Goal: Information Seeking & Learning: Compare options

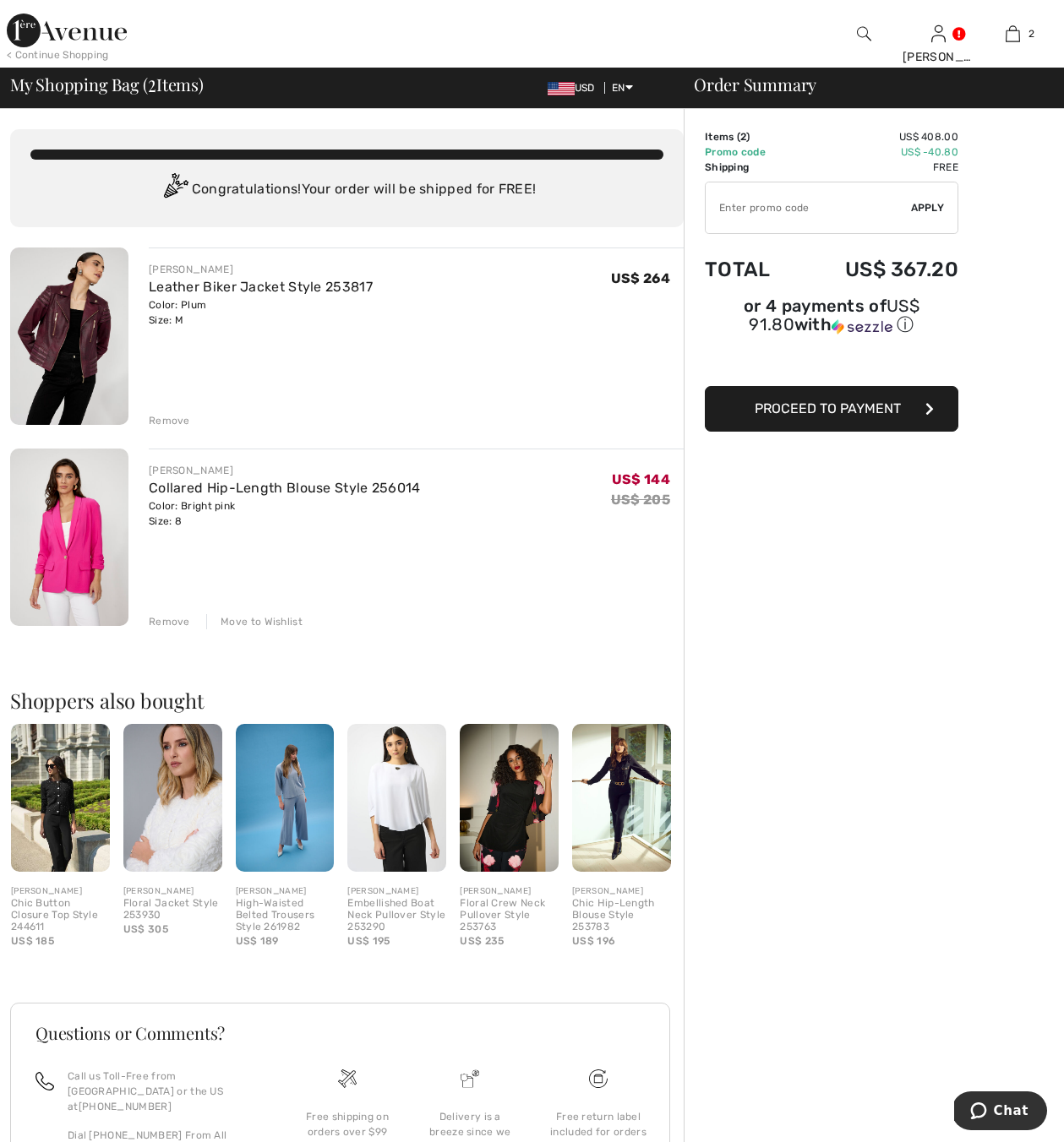
click at [785, 190] on input "TEXT" at bounding box center [808, 208] width 205 height 51
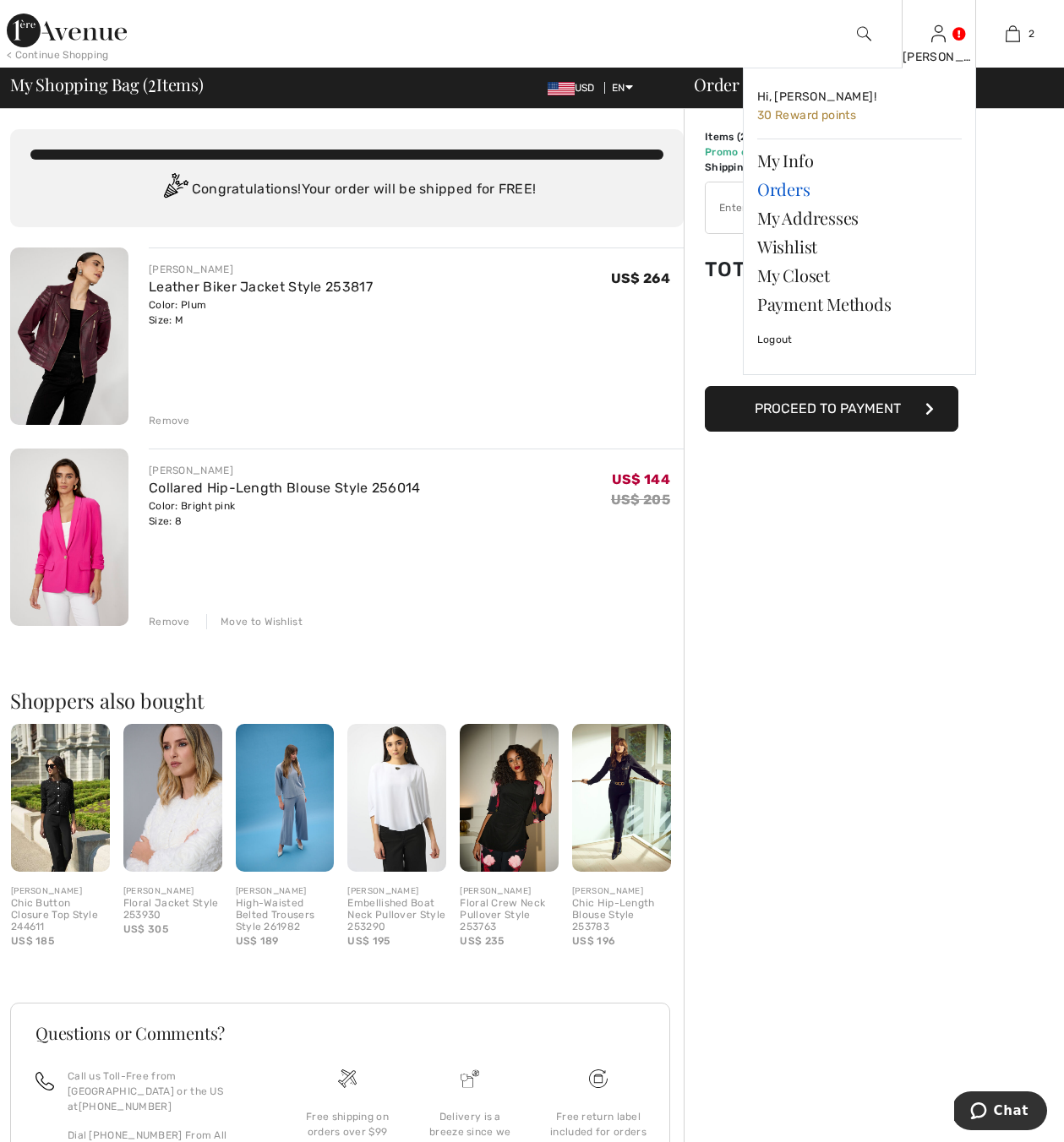
click at [789, 190] on link "Orders" at bounding box center [859, 190] width 204 height 29
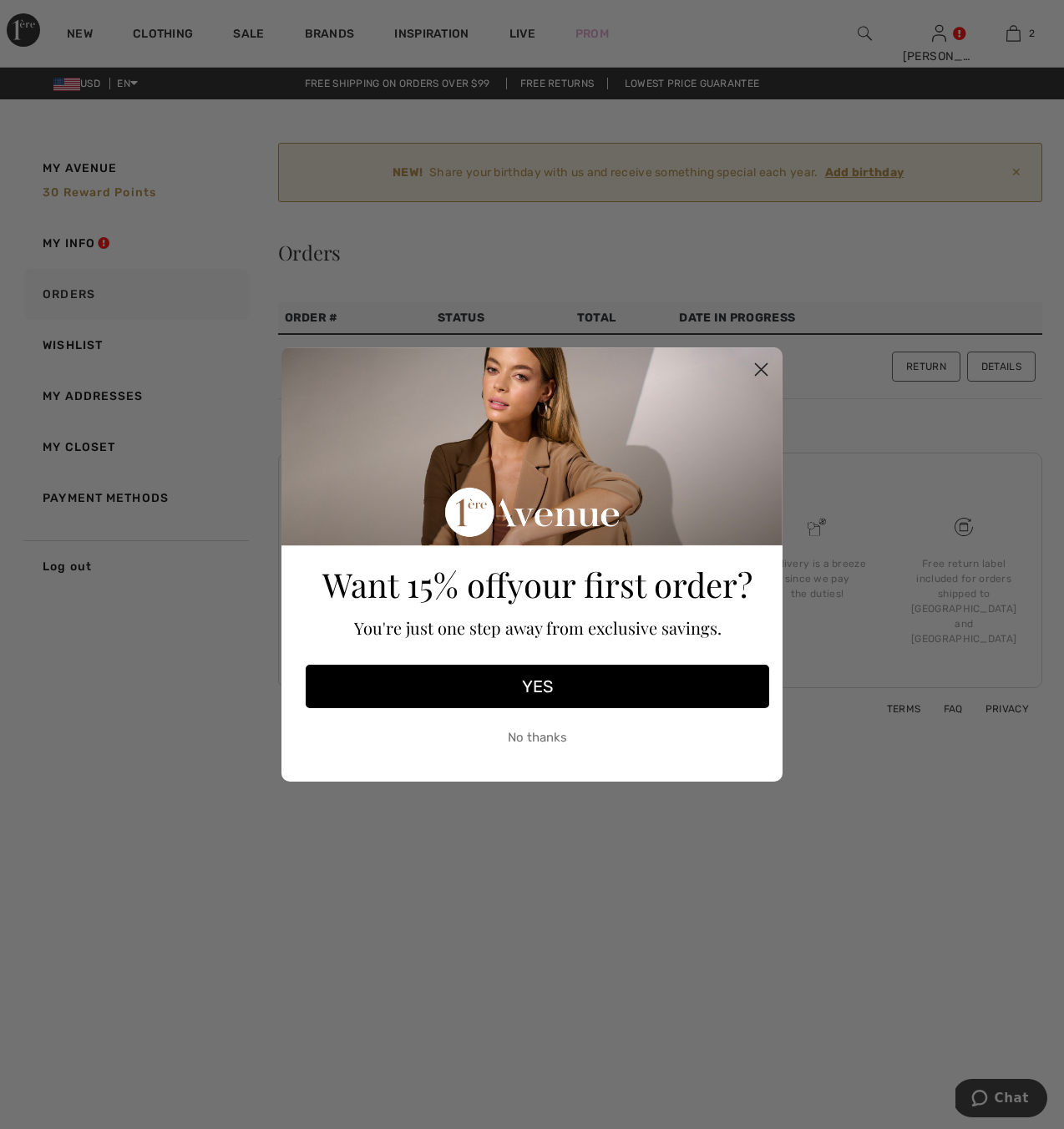
click at [760, 370] on circle "Close dialog" at bounding box center [760, 369] width 28 height 28
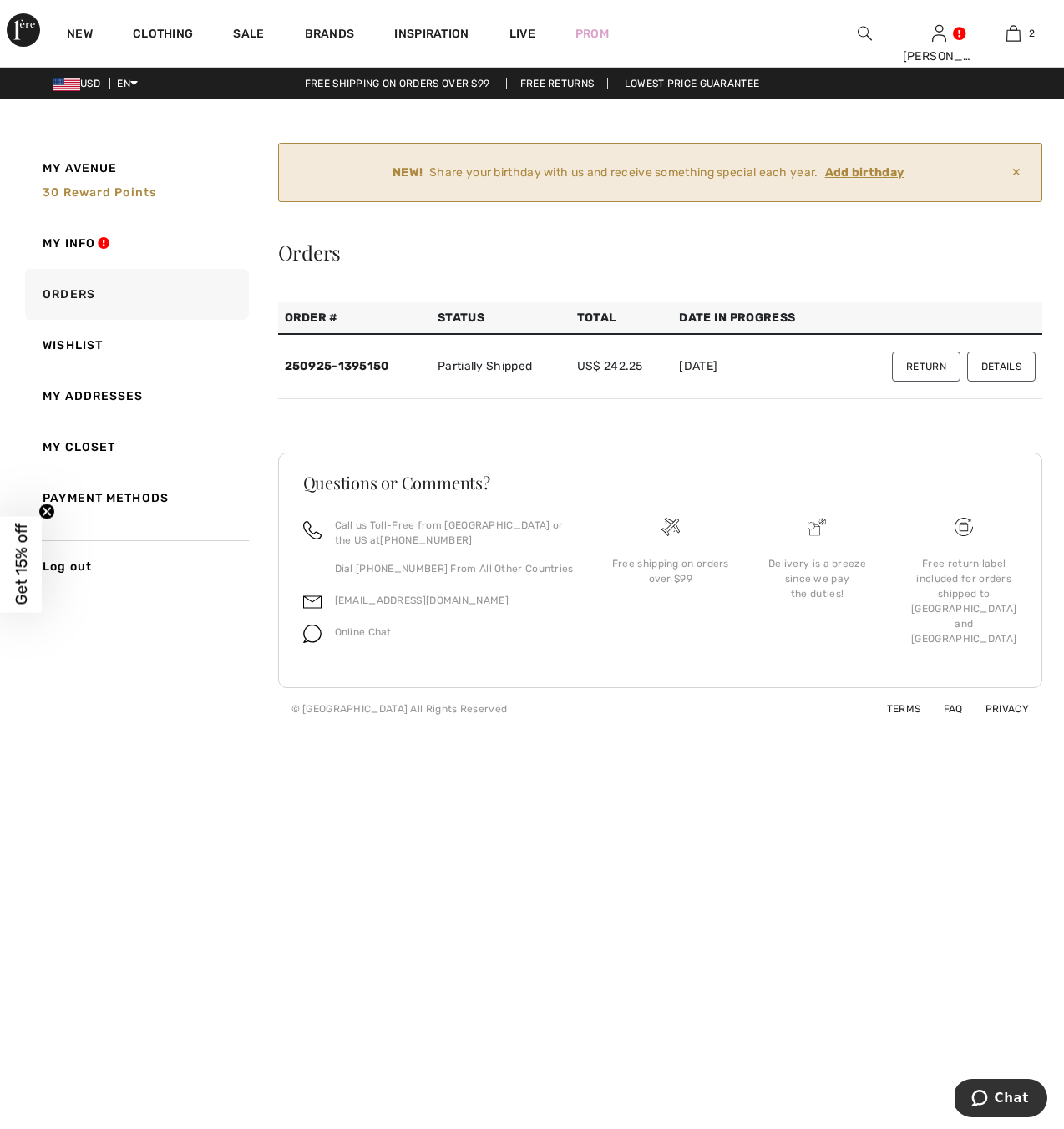
click at [332, 375] on td "250925-1395150" at bounding box center [355, 367] width 154 height 65
click at [324, 348] on td "250925-1395150" at bounding box center [355, 367] width 154 height 65
click at [1007, 369] on button "Details" at bounding box center [1001, 366] width 68 height 30
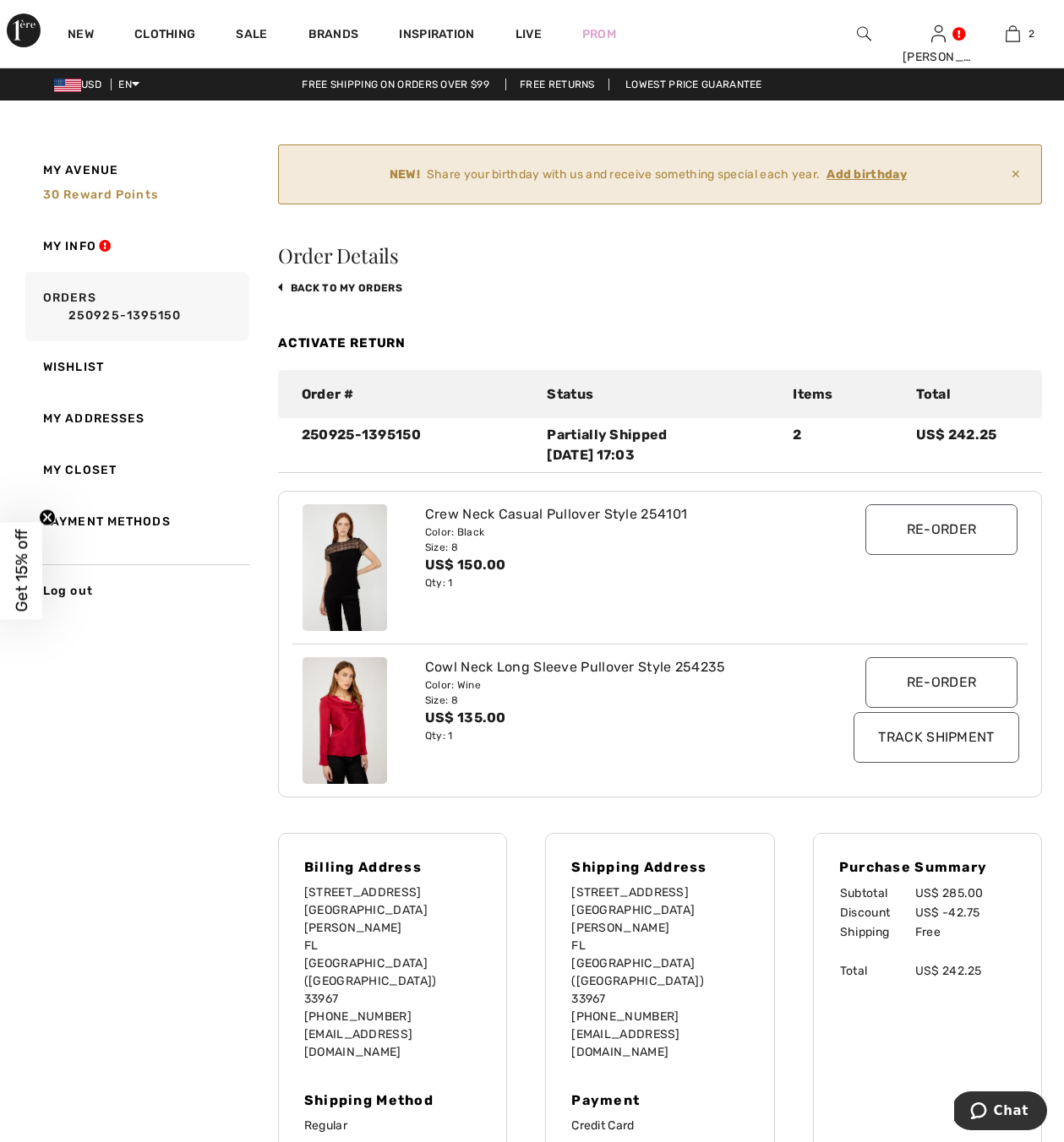
drag, startPoint x: 357, startPoint y: 684, endPoint x: 371, endPoint y: 685, distance: 14.0
click at [358, 683] on img at bounding box center [345, 720] width 85 height 127
click at [357, 724] on img at bounding box center [345, 720] width 85 height 127
click at [864, 29] on img at bounding box center [864, 34] width 15 height 20
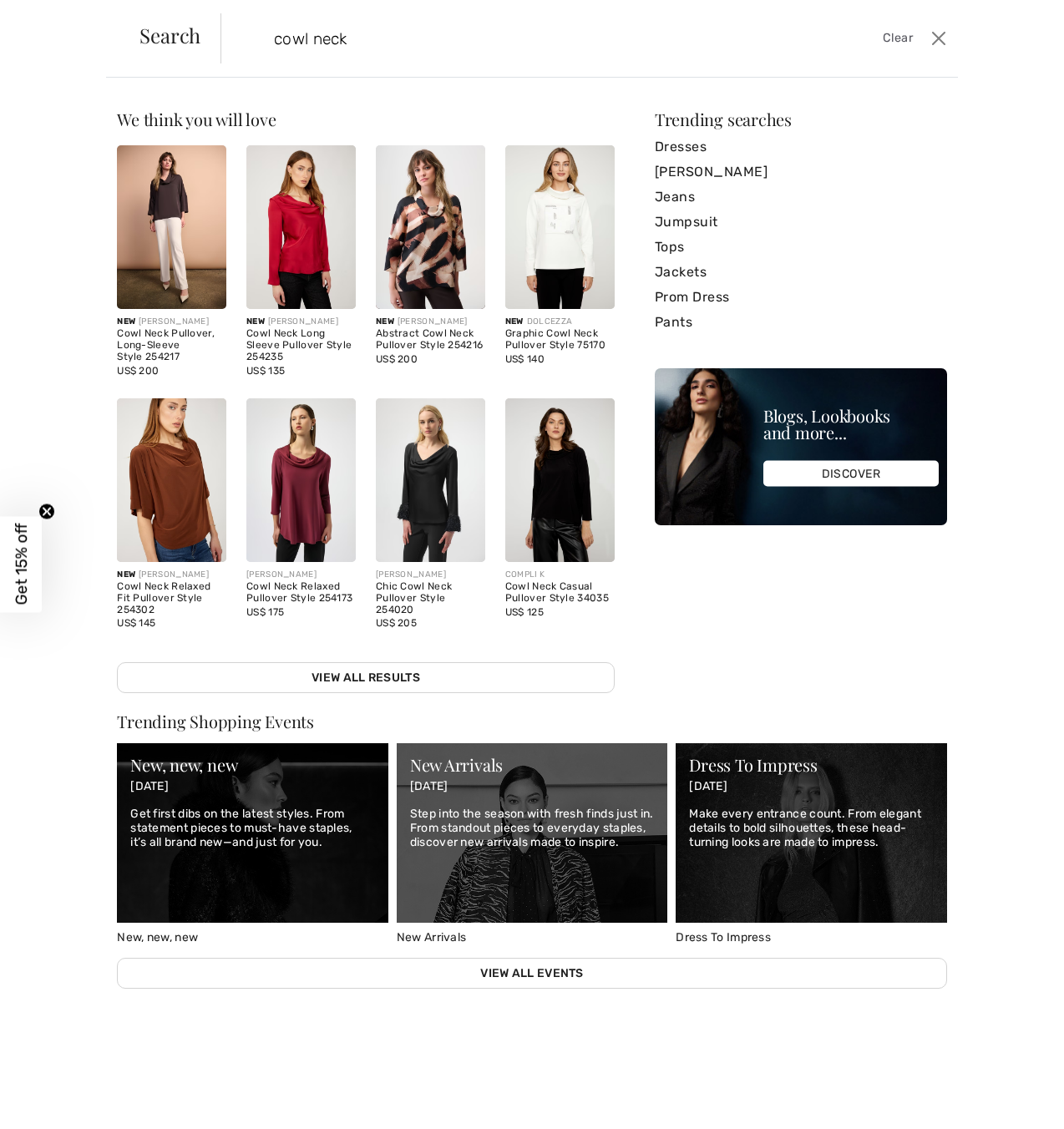
type input "cowl neck"
click at [323, 242] on img at bounding box center [300, 227] width 109 height 164
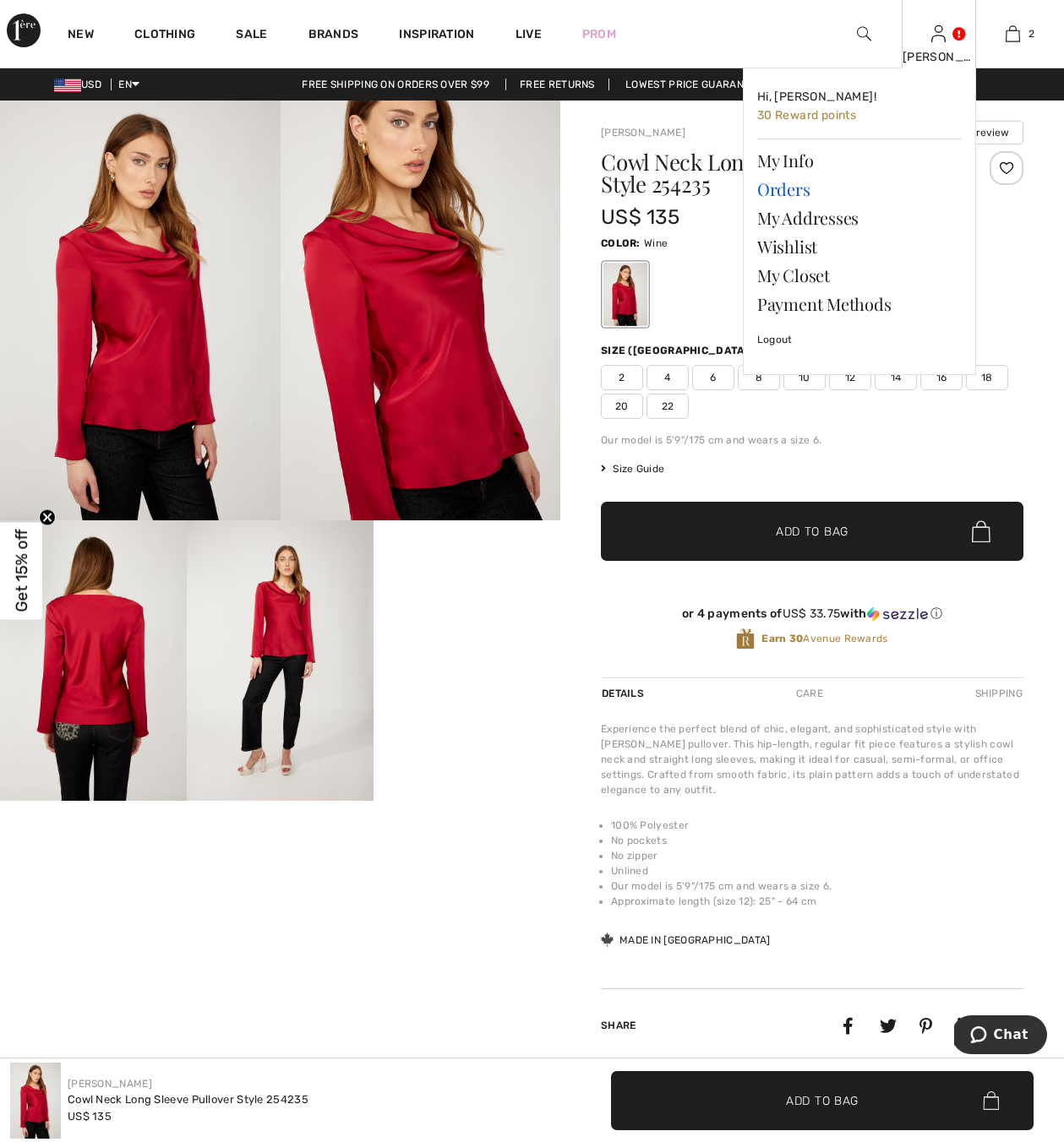
click at [788, 190] on link "Orders" at bounding box center [859, 190] width 204 height 29
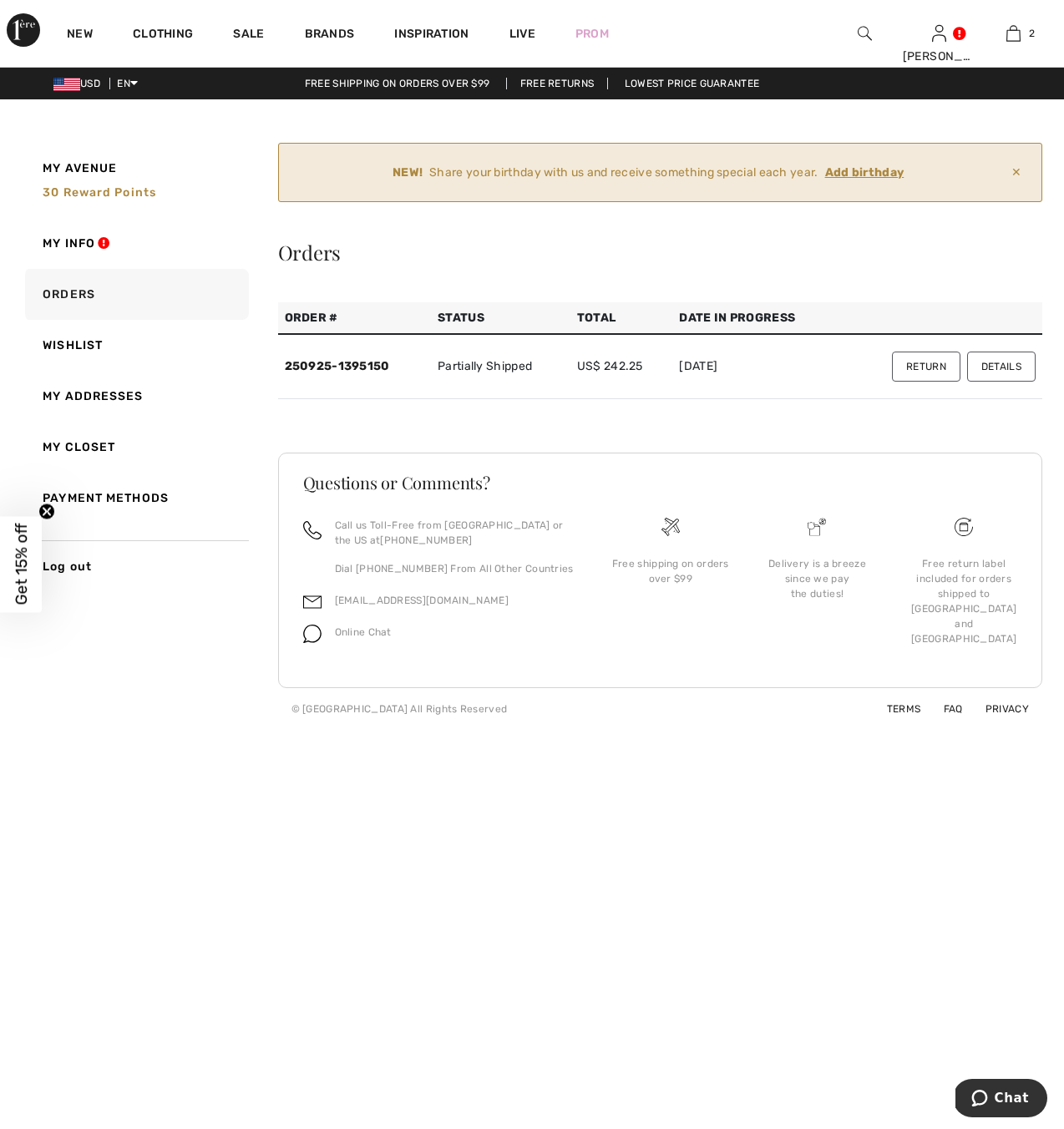
click at [1010, 365] on button "Details" at bounding box center [1001, 366] width 68 height 30
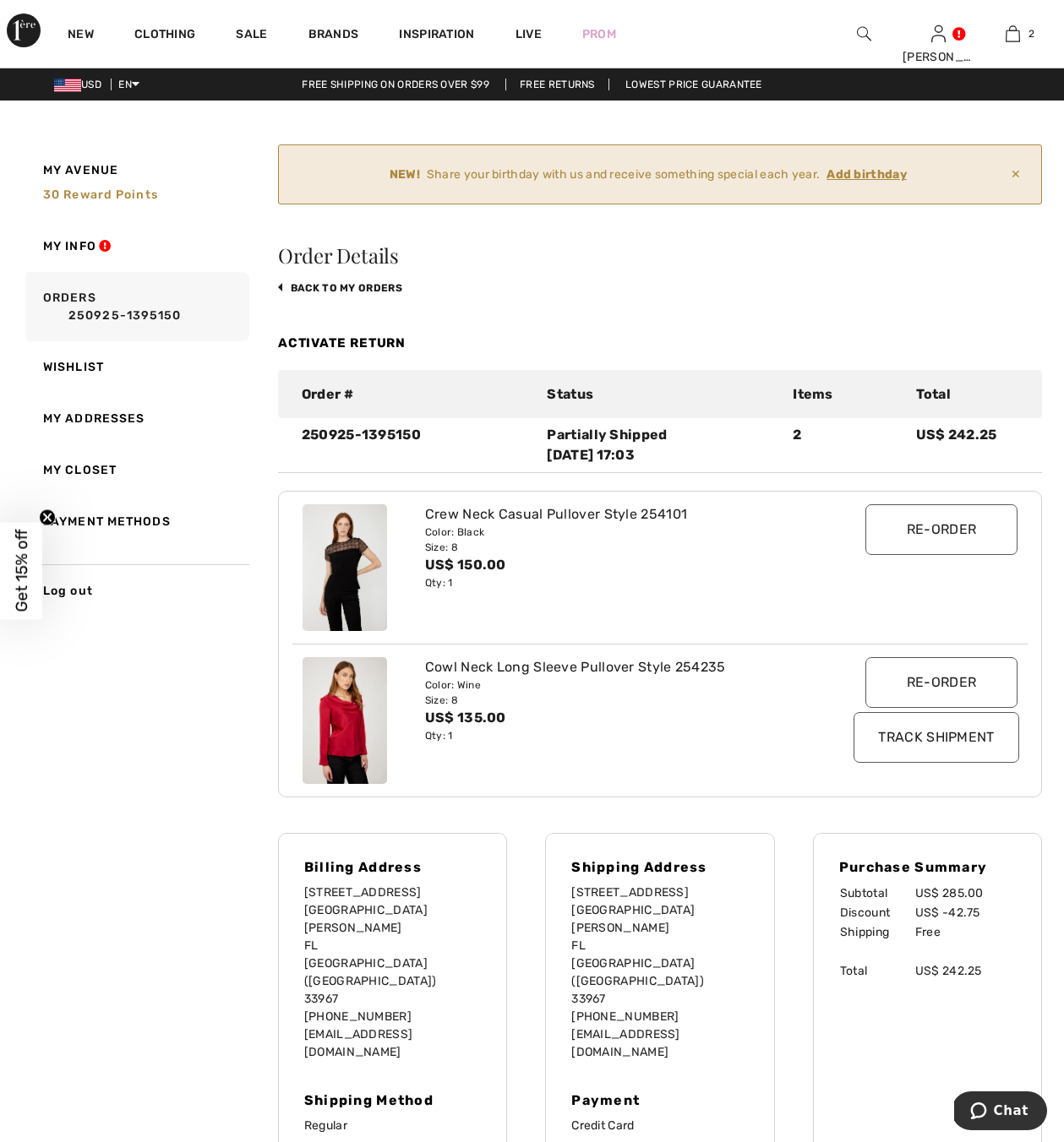
click at [337, 523] on img at bounding box center [345, 567] width 85 height 127
click at [862, 28] on img at bounding box center [864, 34] width 15 height 20
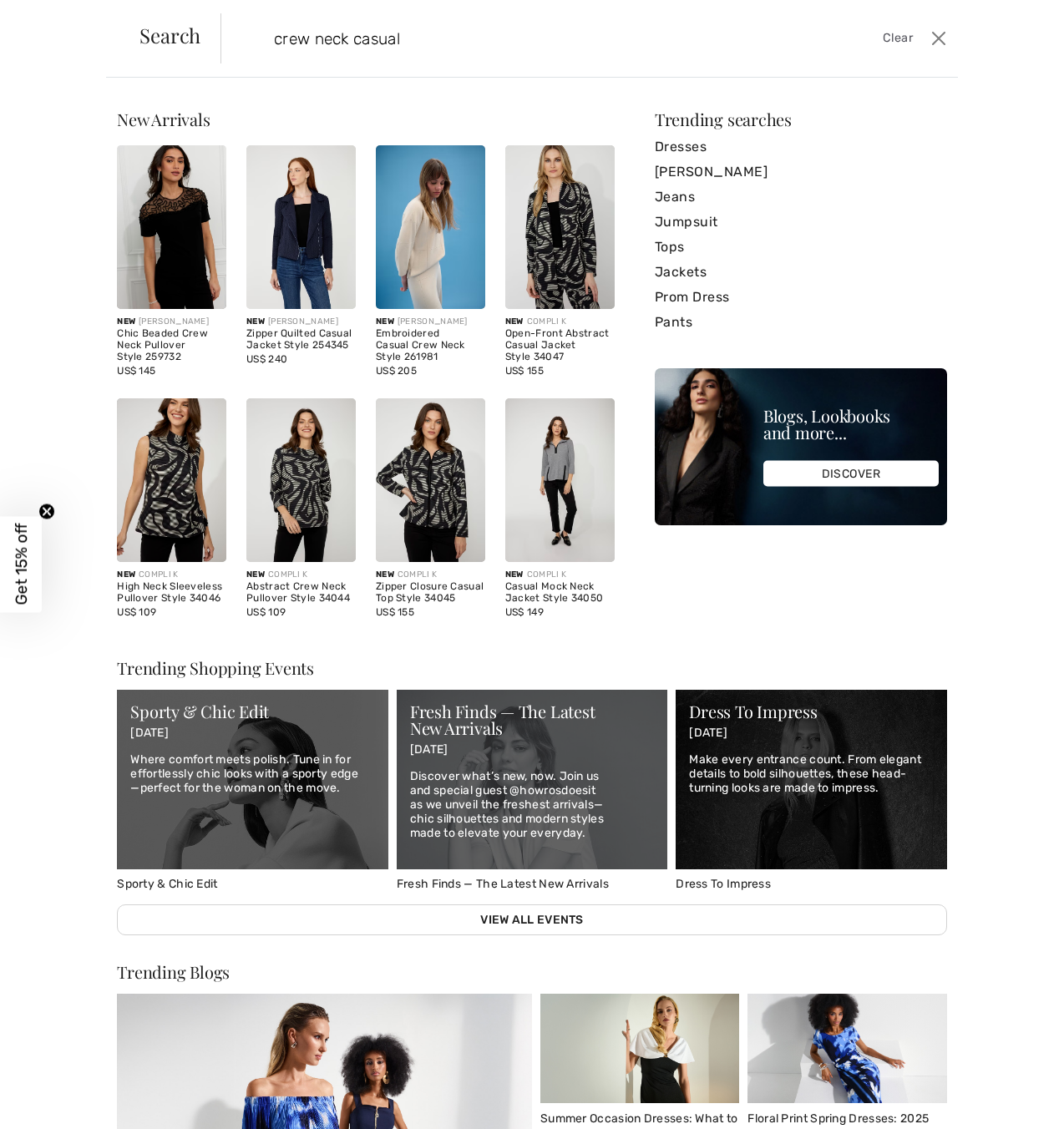
type input "crew neck casual"
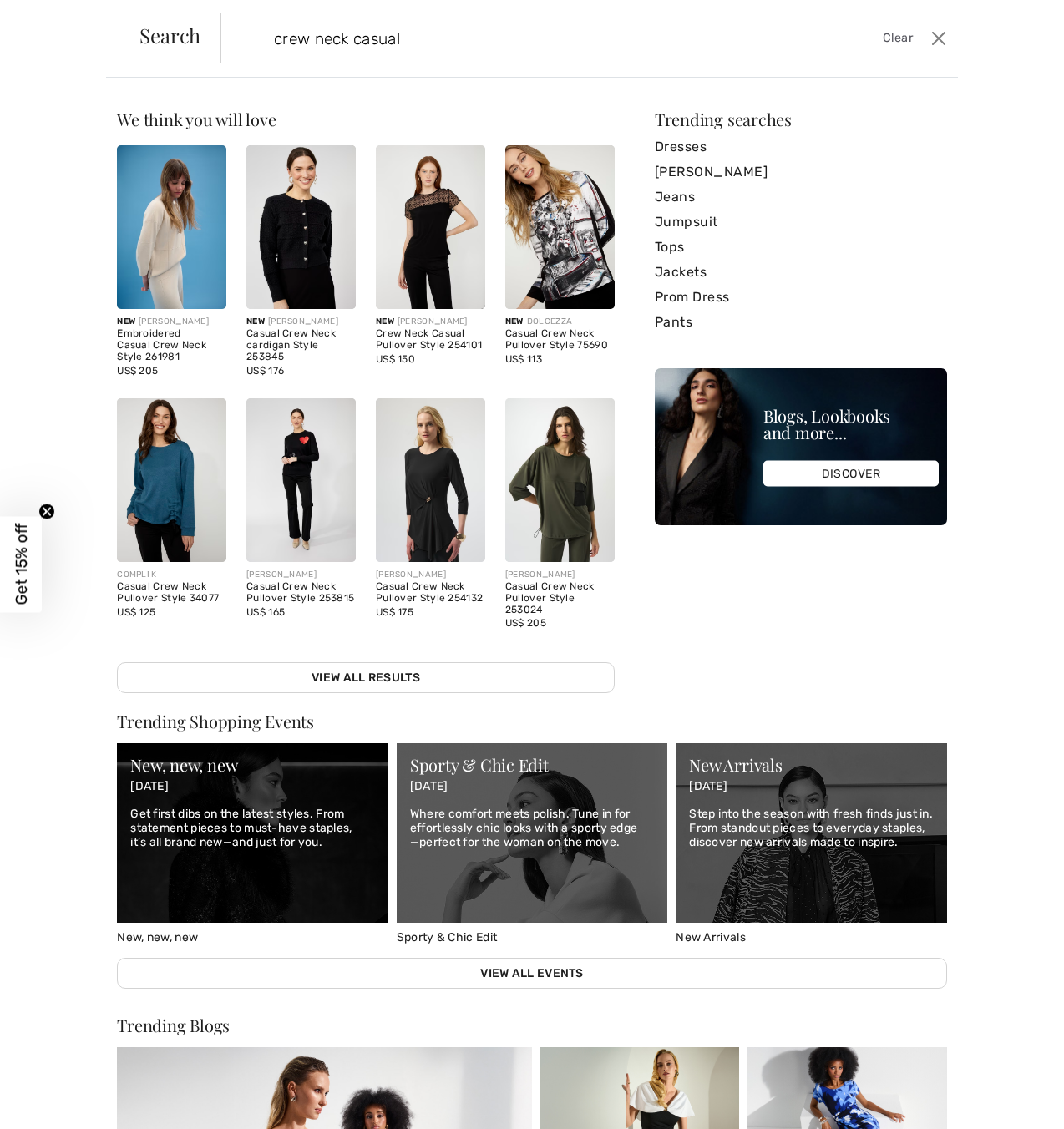
click at [424, 230] on img at bounding box center [430, 227] width 109 height 164
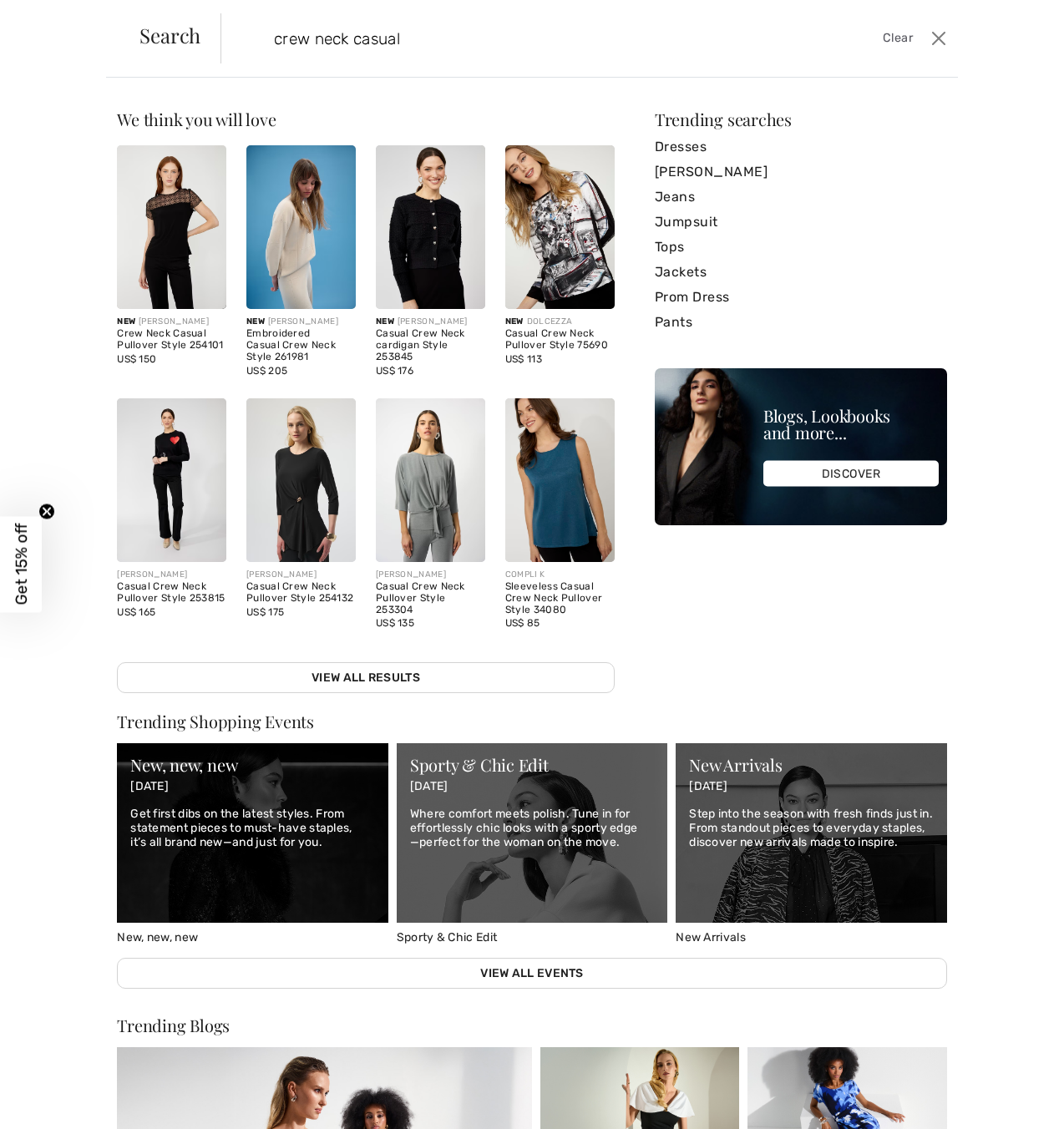
click at [194, 187] on img at bounding box center [171, 227] width 109 height 164
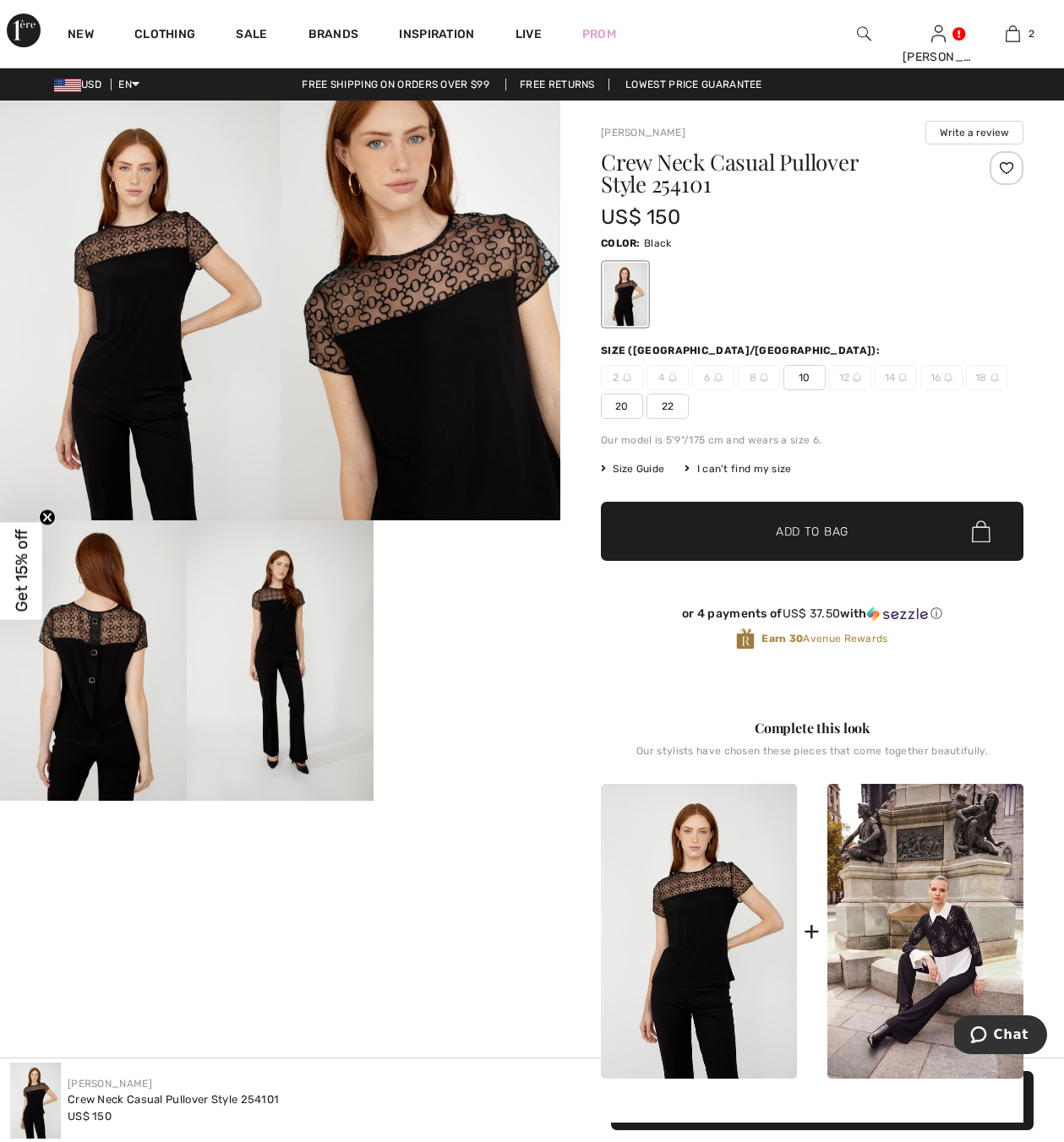
click at [166, 254] on img at bounding box center [140, 310] width 281 height 420
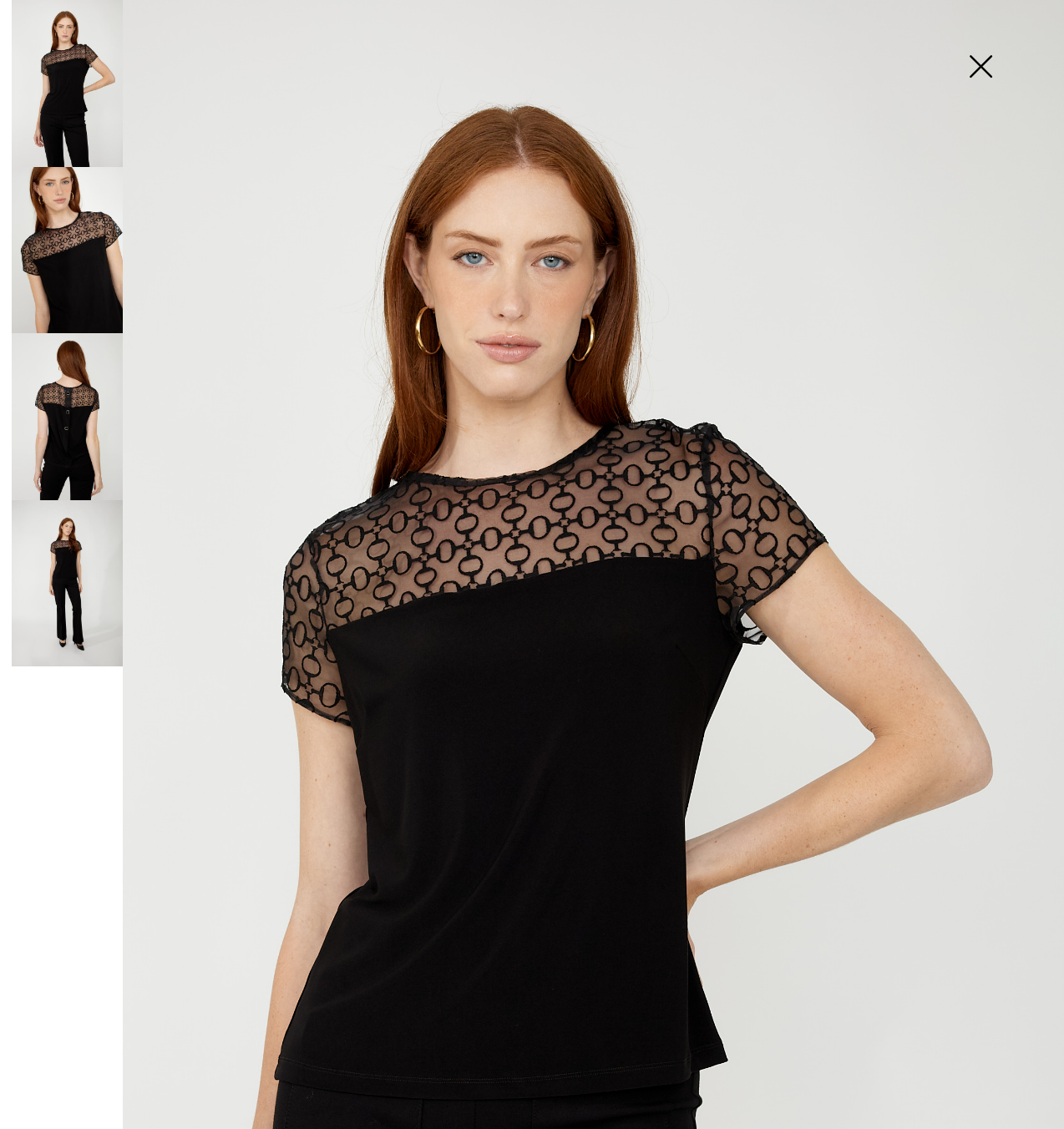
click at [54, 439] on img at bounding box center [67, 416] width 111 height 167
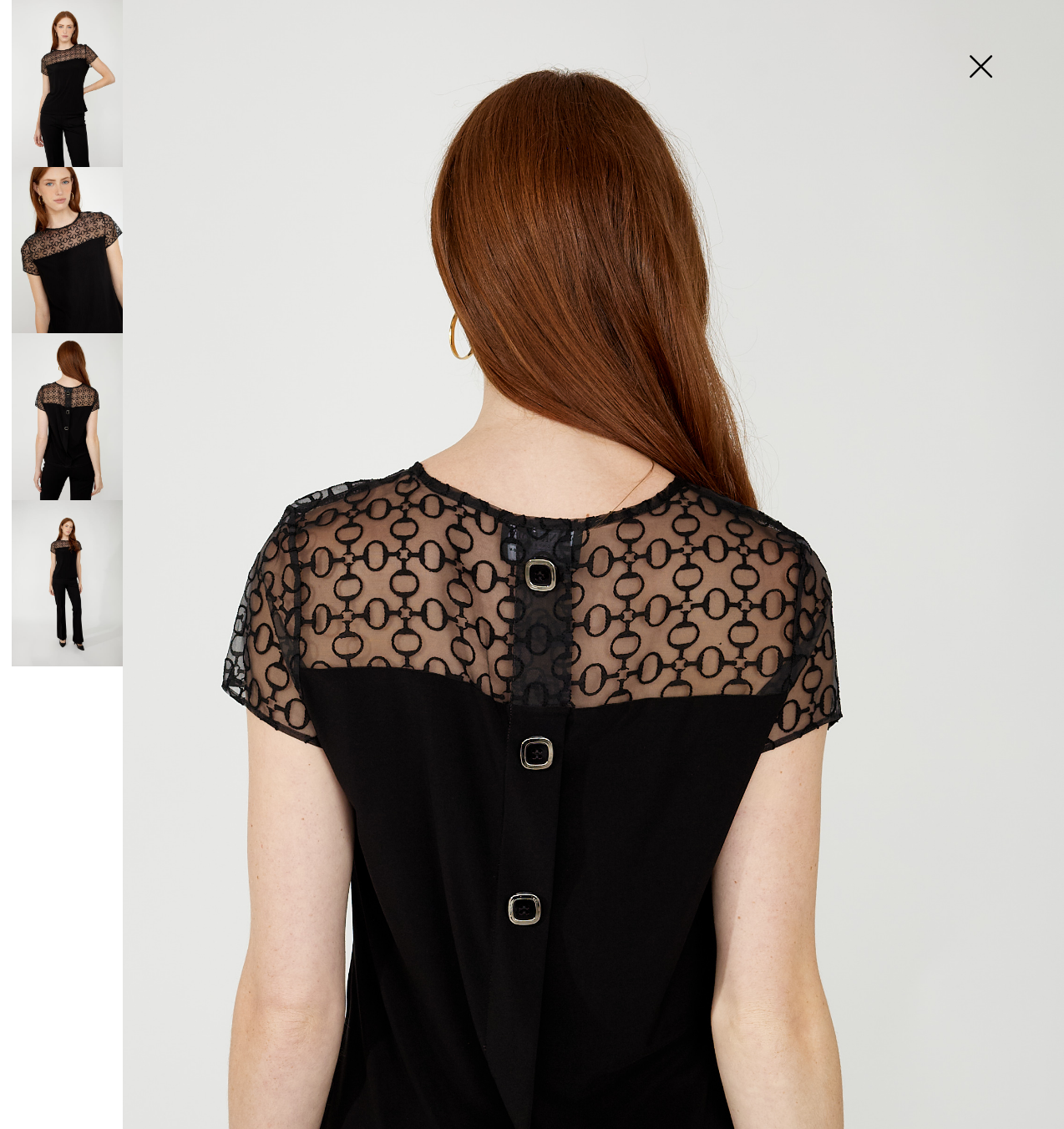
click at [78, 80] on img at bounding box center [67, 83] width 111 height 167
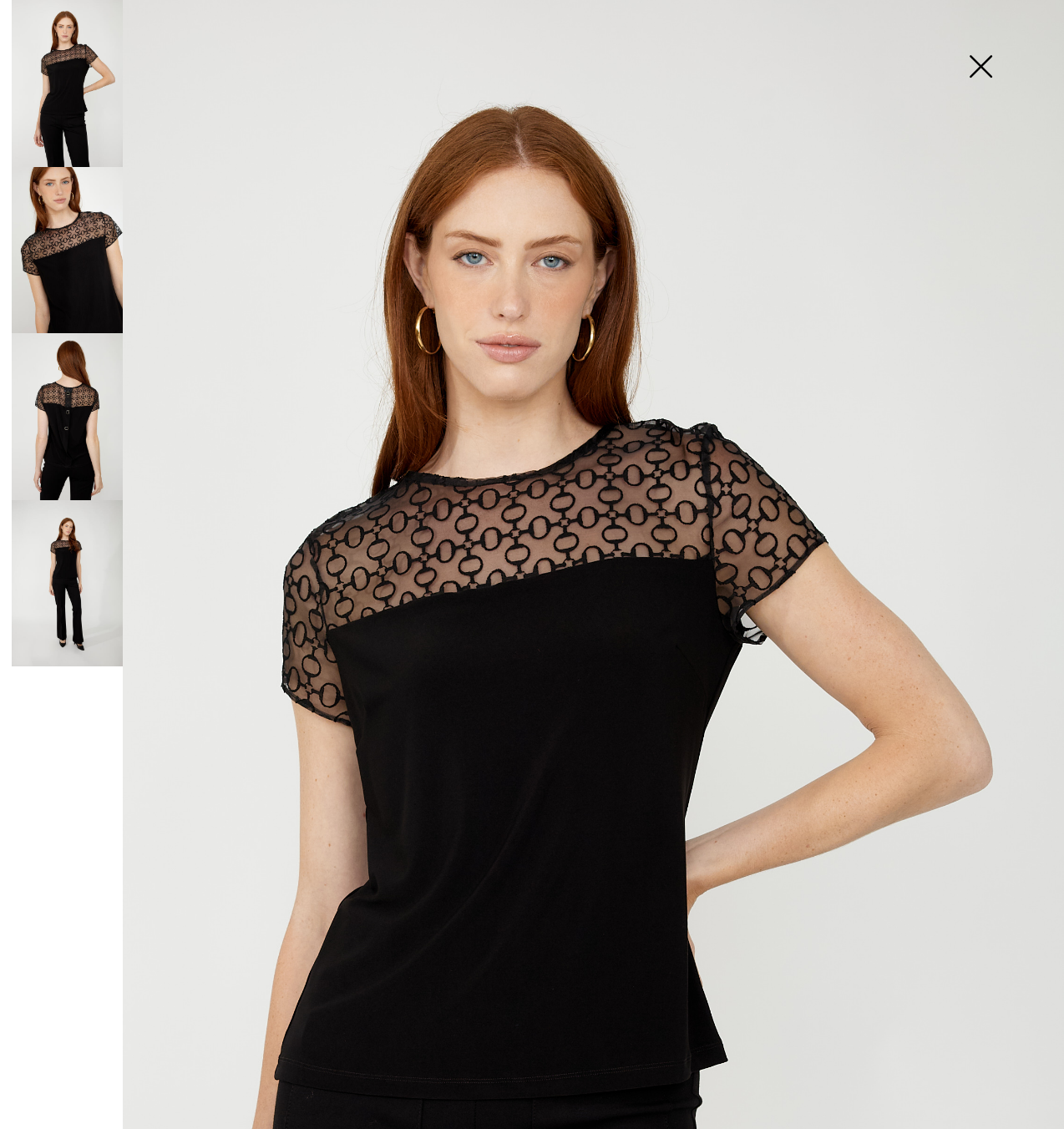
click at [973, 63] on img at bounding box center [980, 68] width 84 height 86
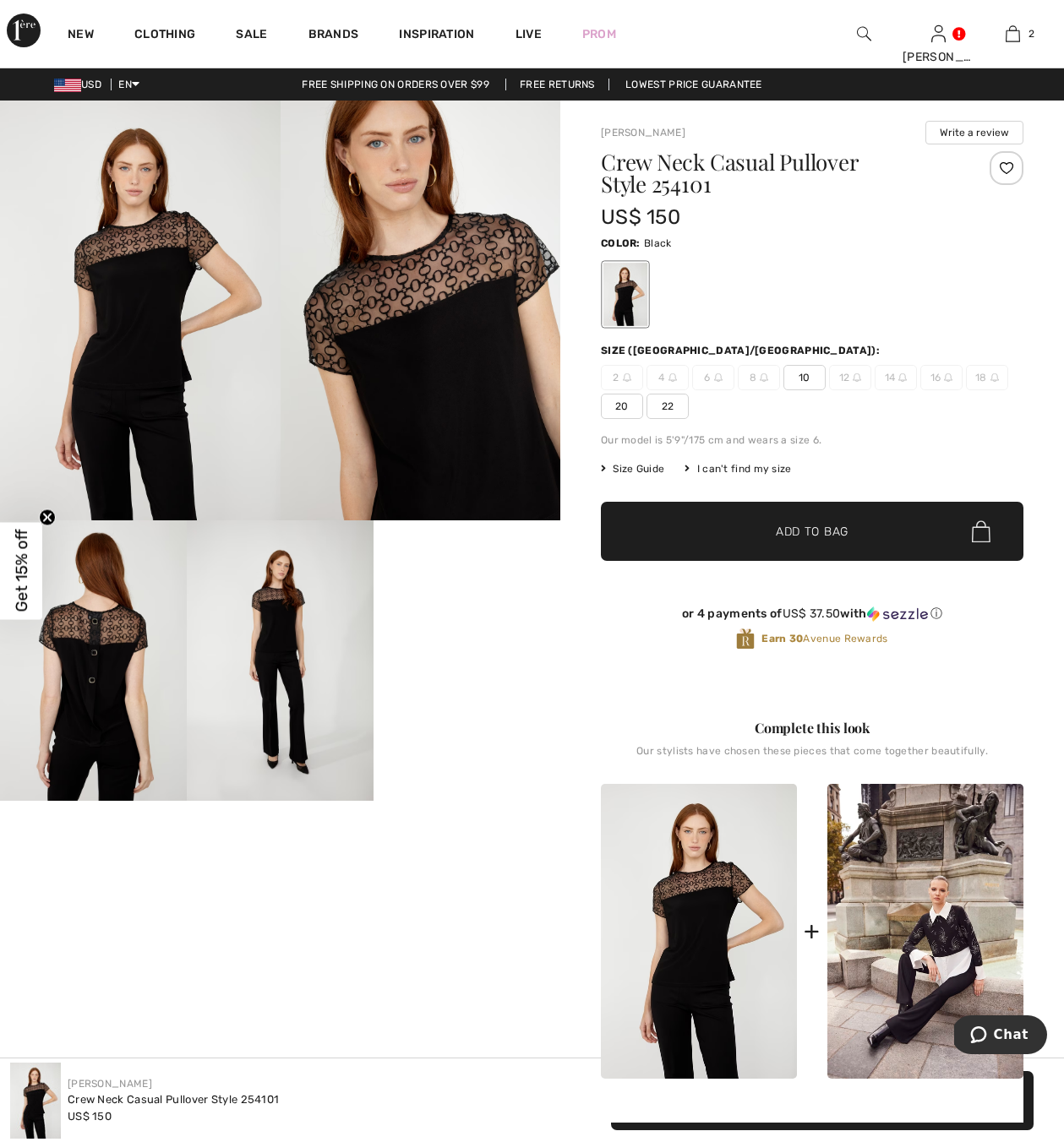
click at [411, 434] on img at bounding box center [421, 310] width 281 height 420
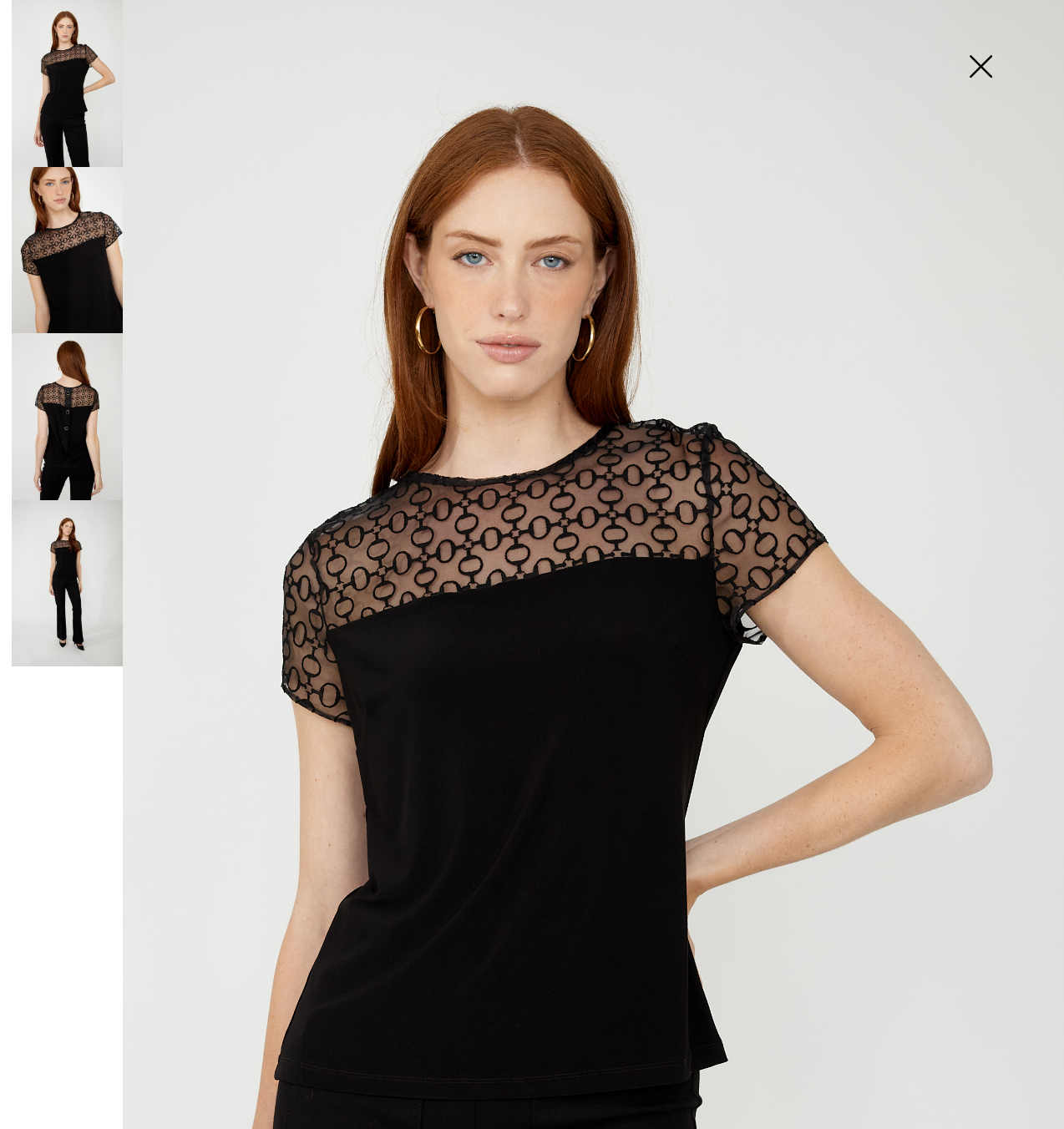
click at [71, 296] on img at bounding box center [67, 250] width 111 height 167
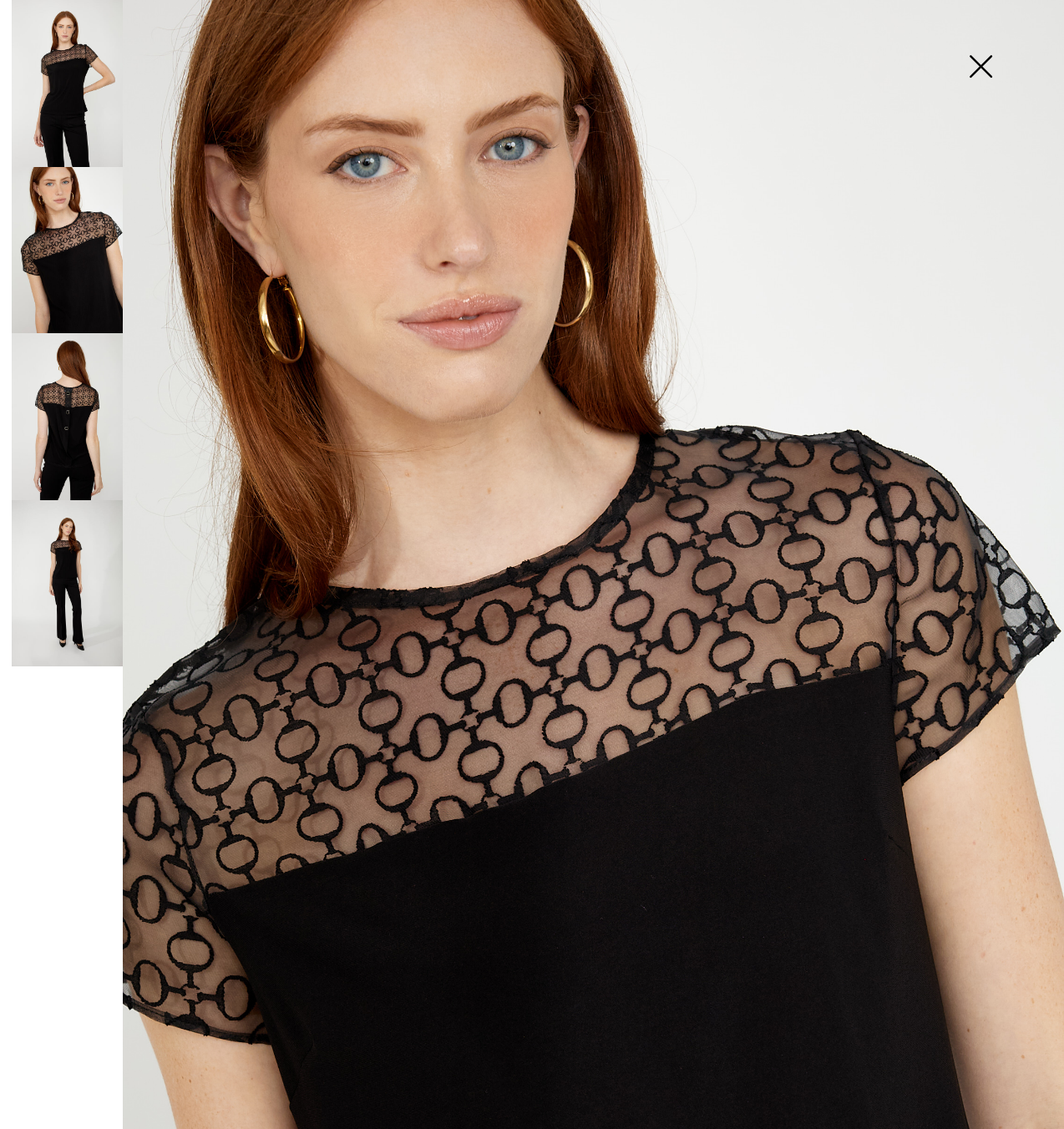
click at [86, 453] on img at bounding box center [67, 416] width 111 height 167
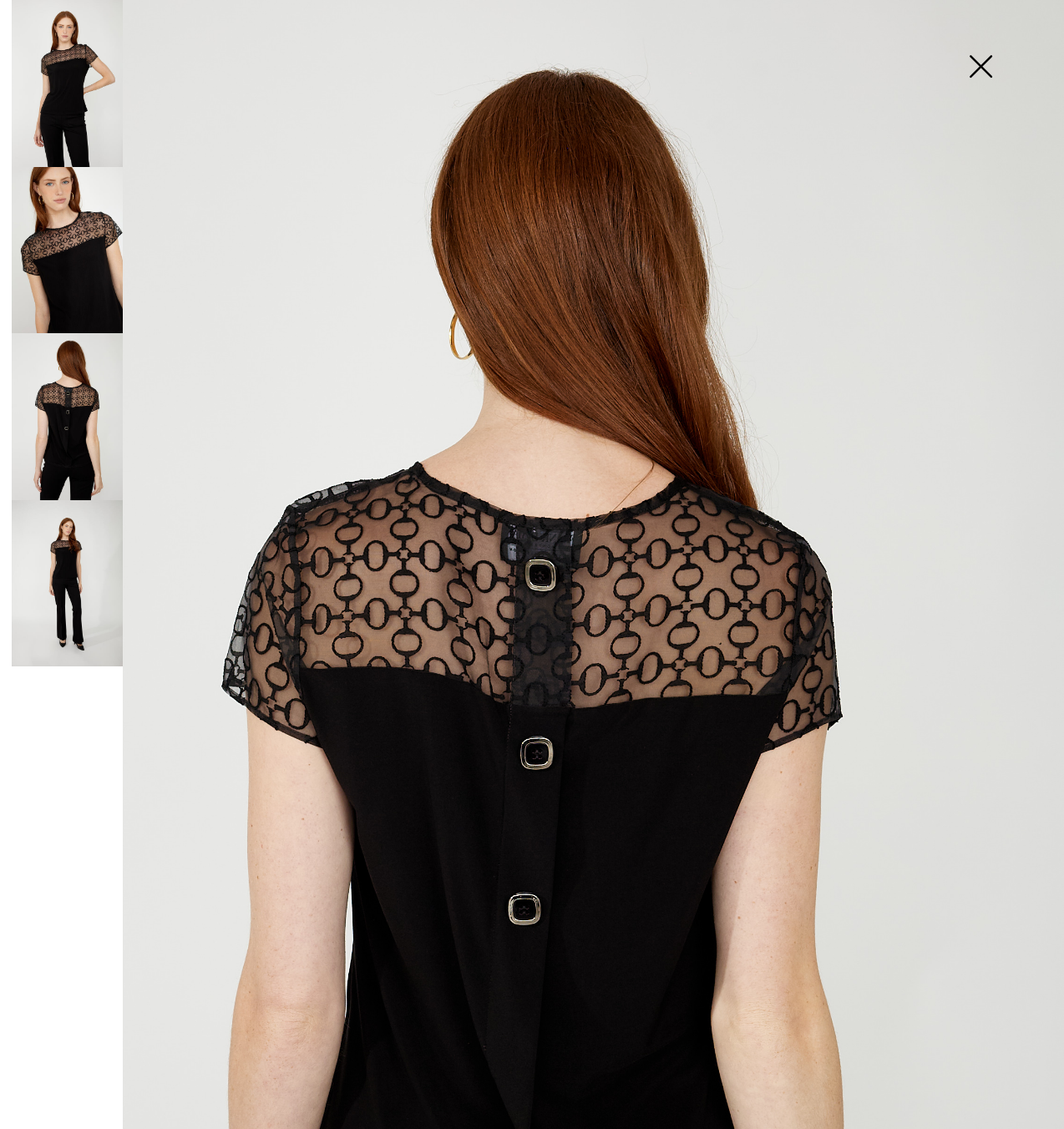
click at [454, 564] on img at bounding box center [532, 797] width 1064 height 1596
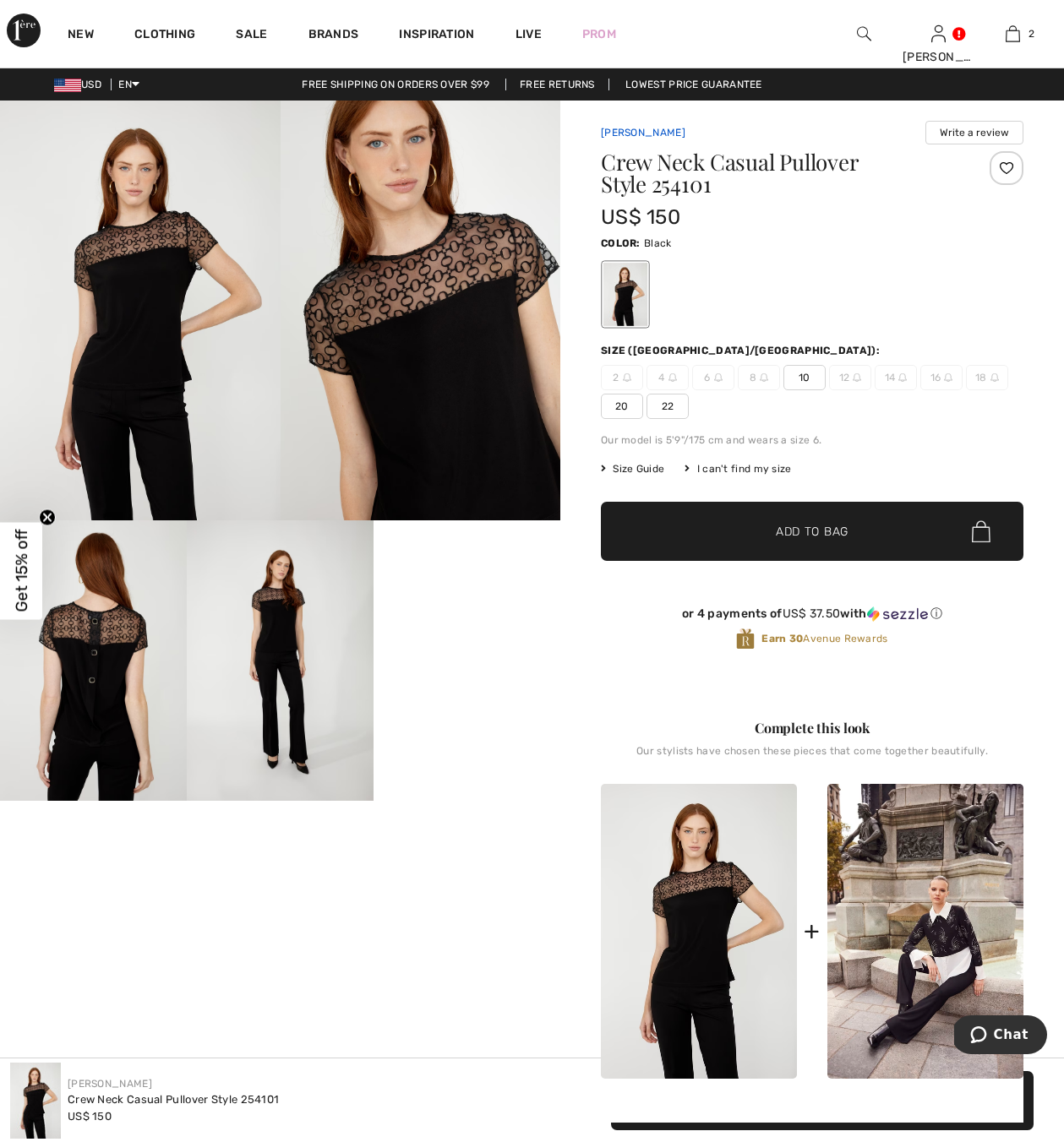
click at [620, 132] on link "[PERSON_NAME]" at bounding box center [643, 132] width 85 height 12
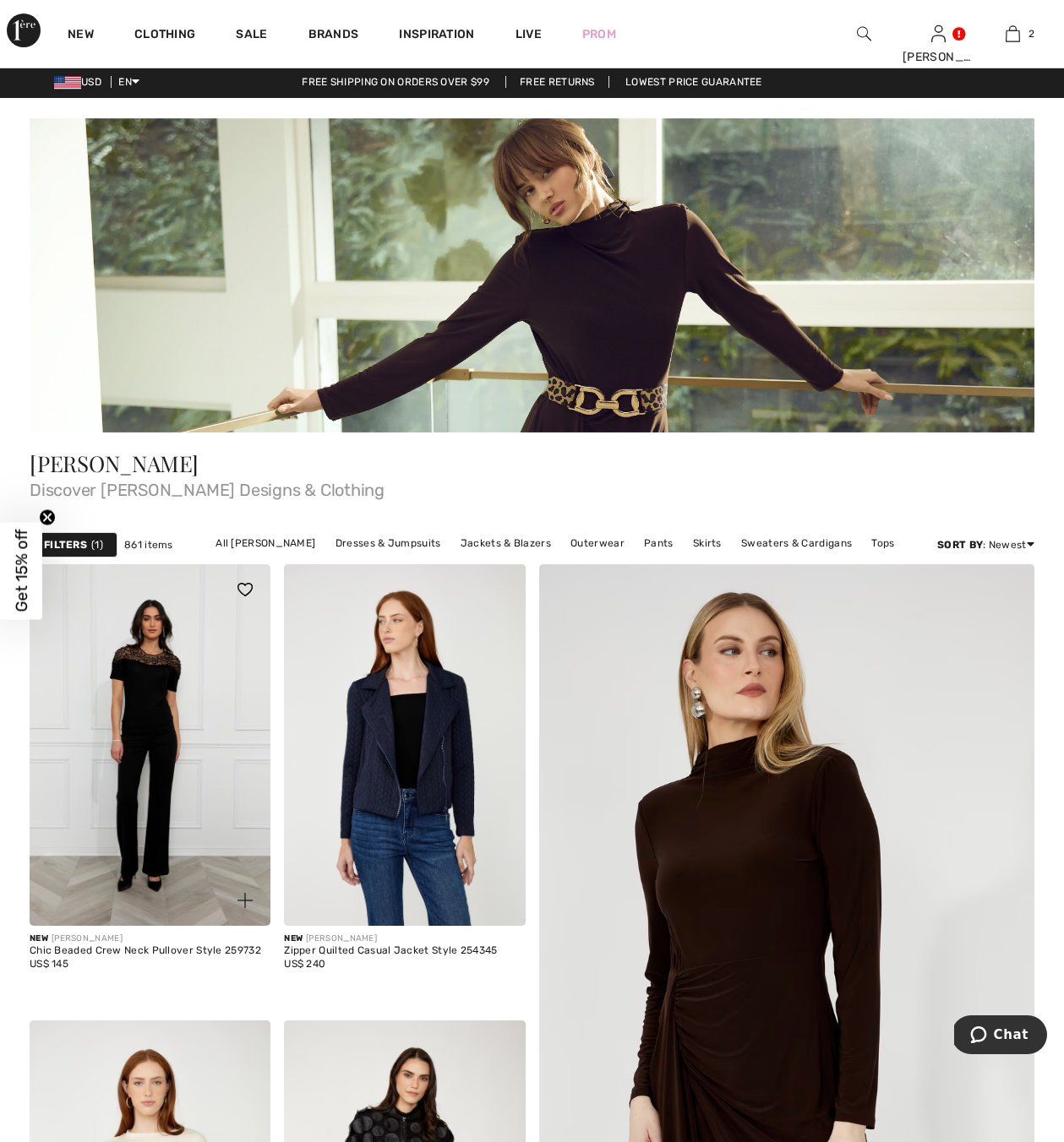
click at [122, 725] on img at bounding box center [150, 745] width 241 height 362
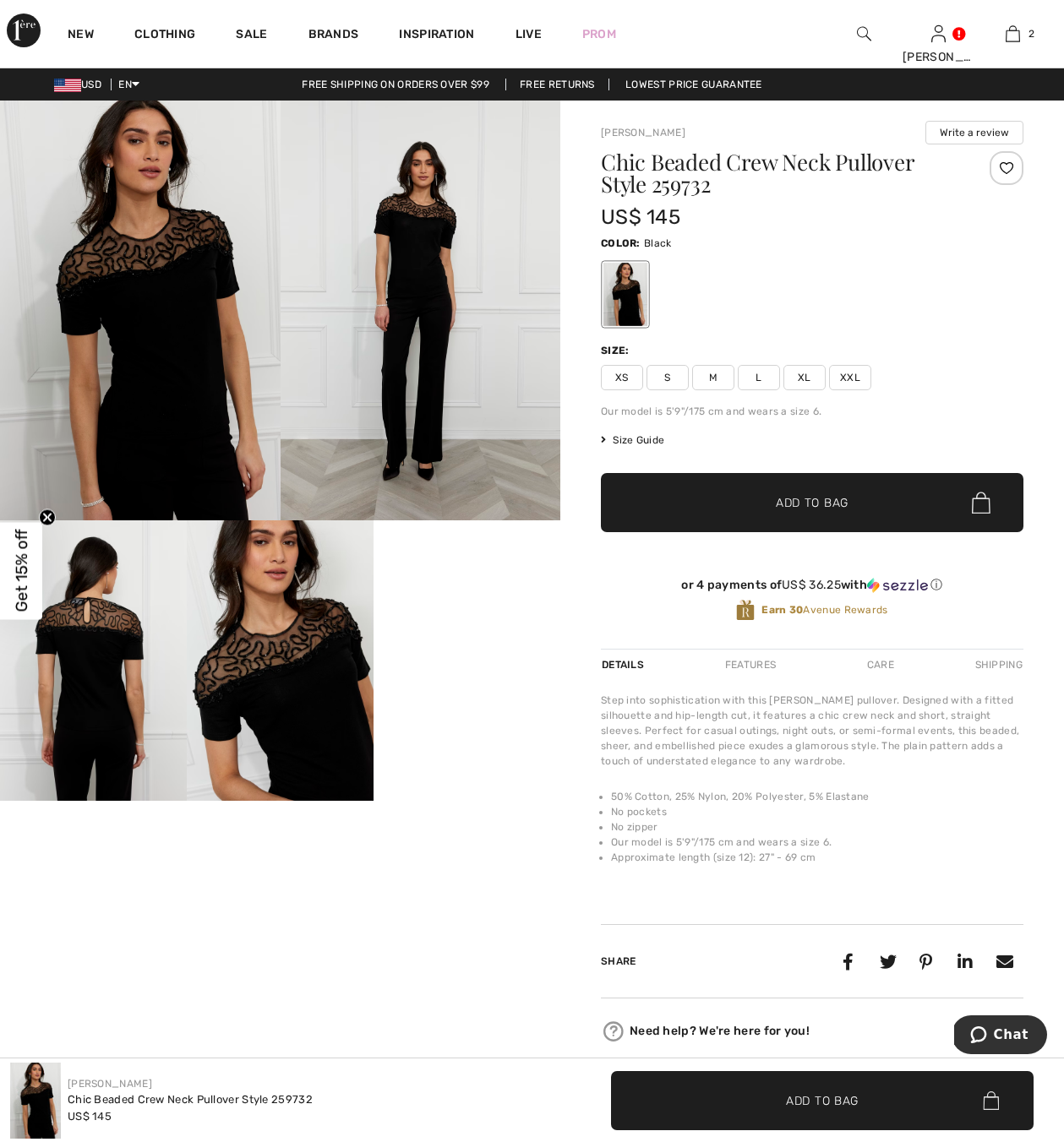
click at [140, 262] on img at bounding box center [140, 310] width 281 height 420
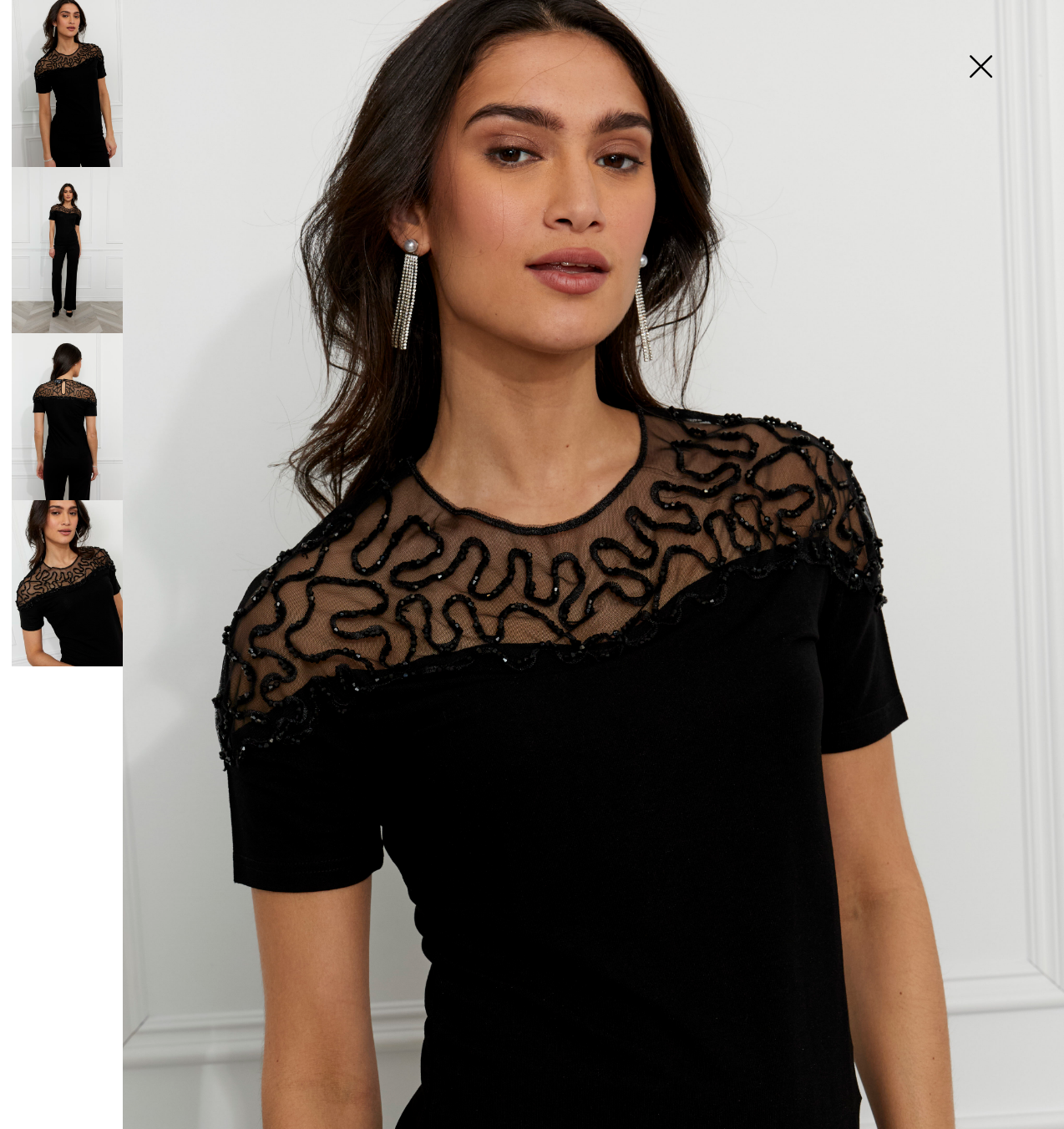
click at [41, 251] on img at bounding box center [67, 250] width 111 height 167
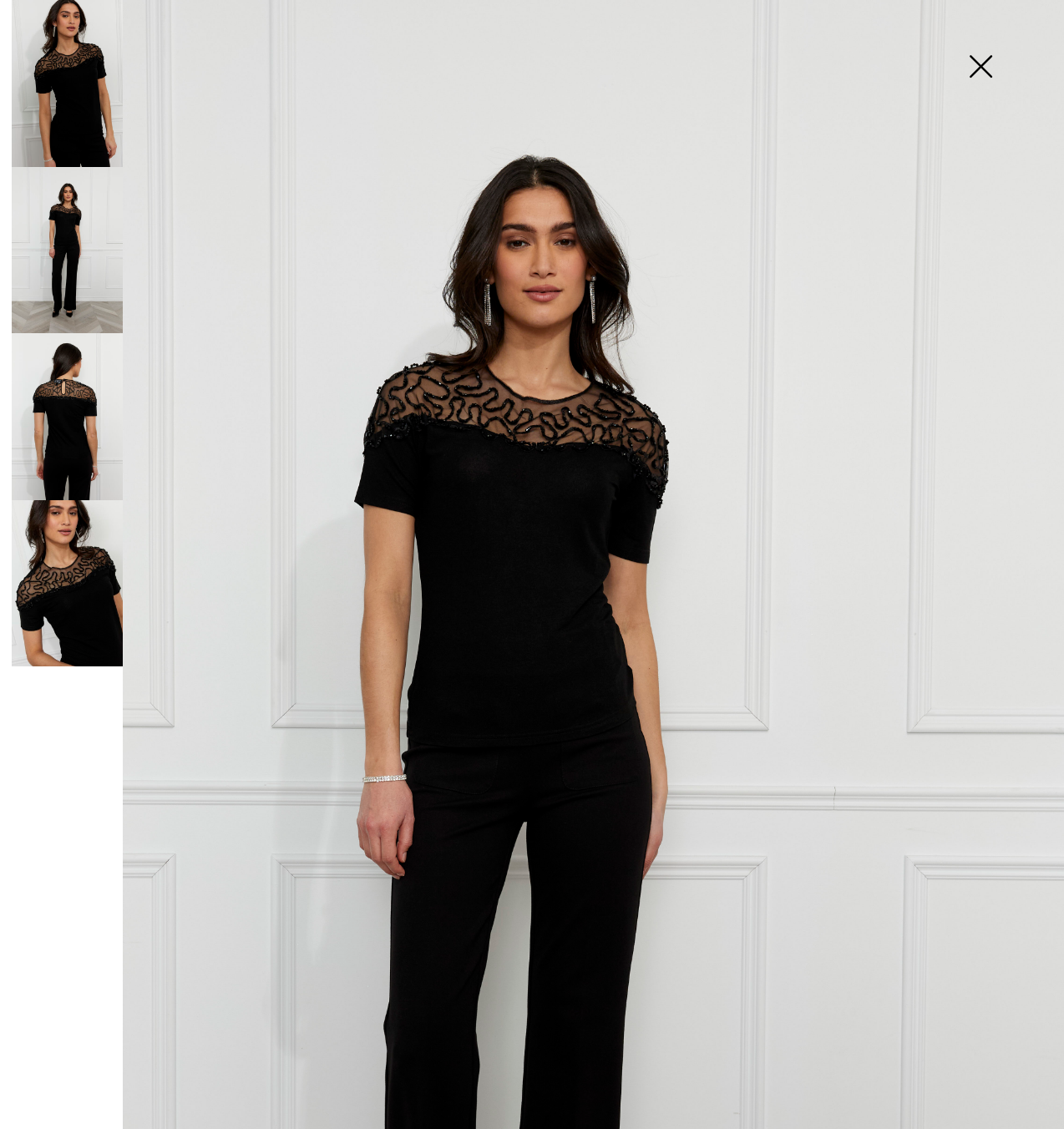
click at [79, 414] on img at bounding box center [67, 416] width 111 height 167
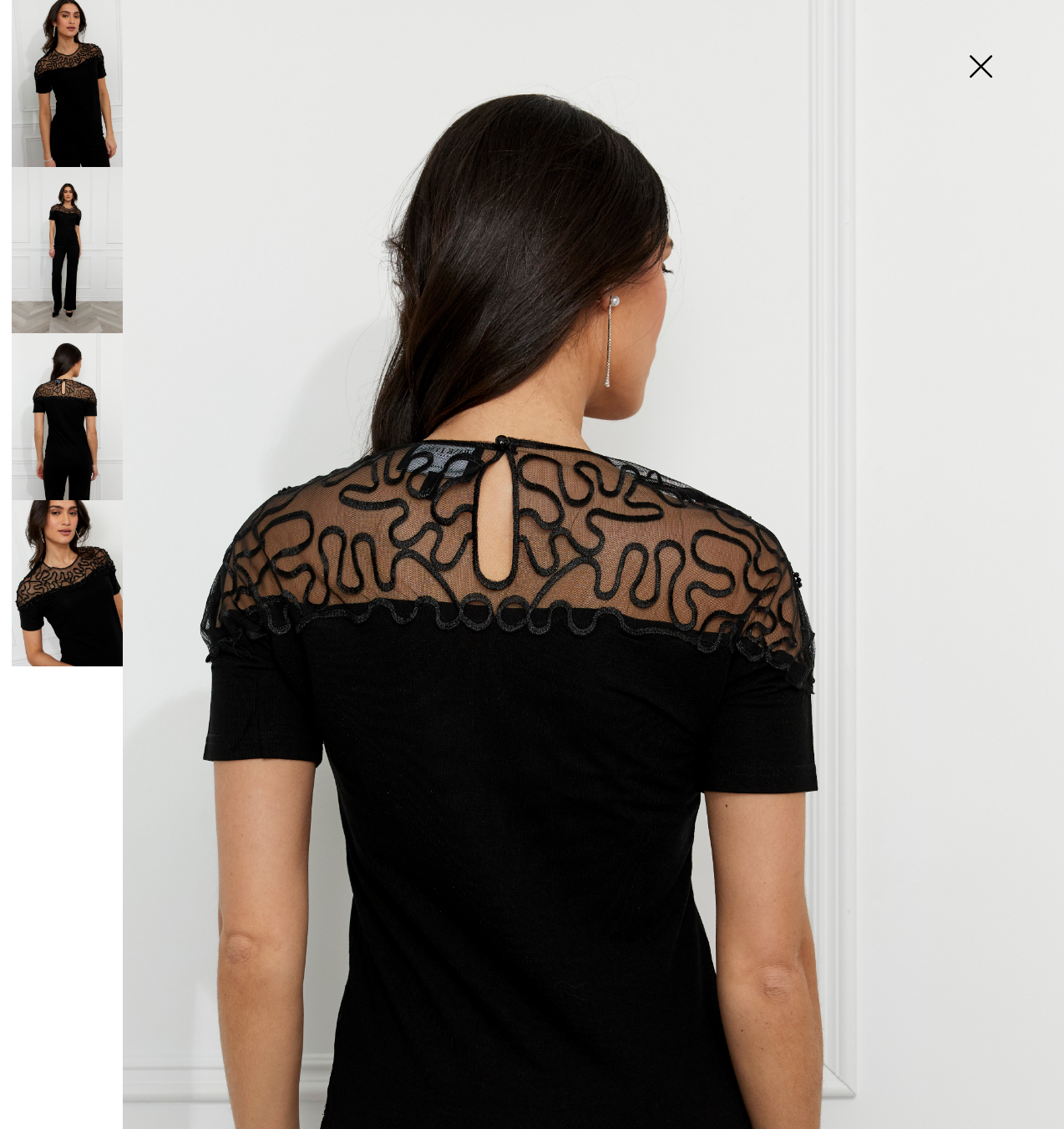
click at [984, 74] on img at bounding box center [980, 68] width 84 height 86
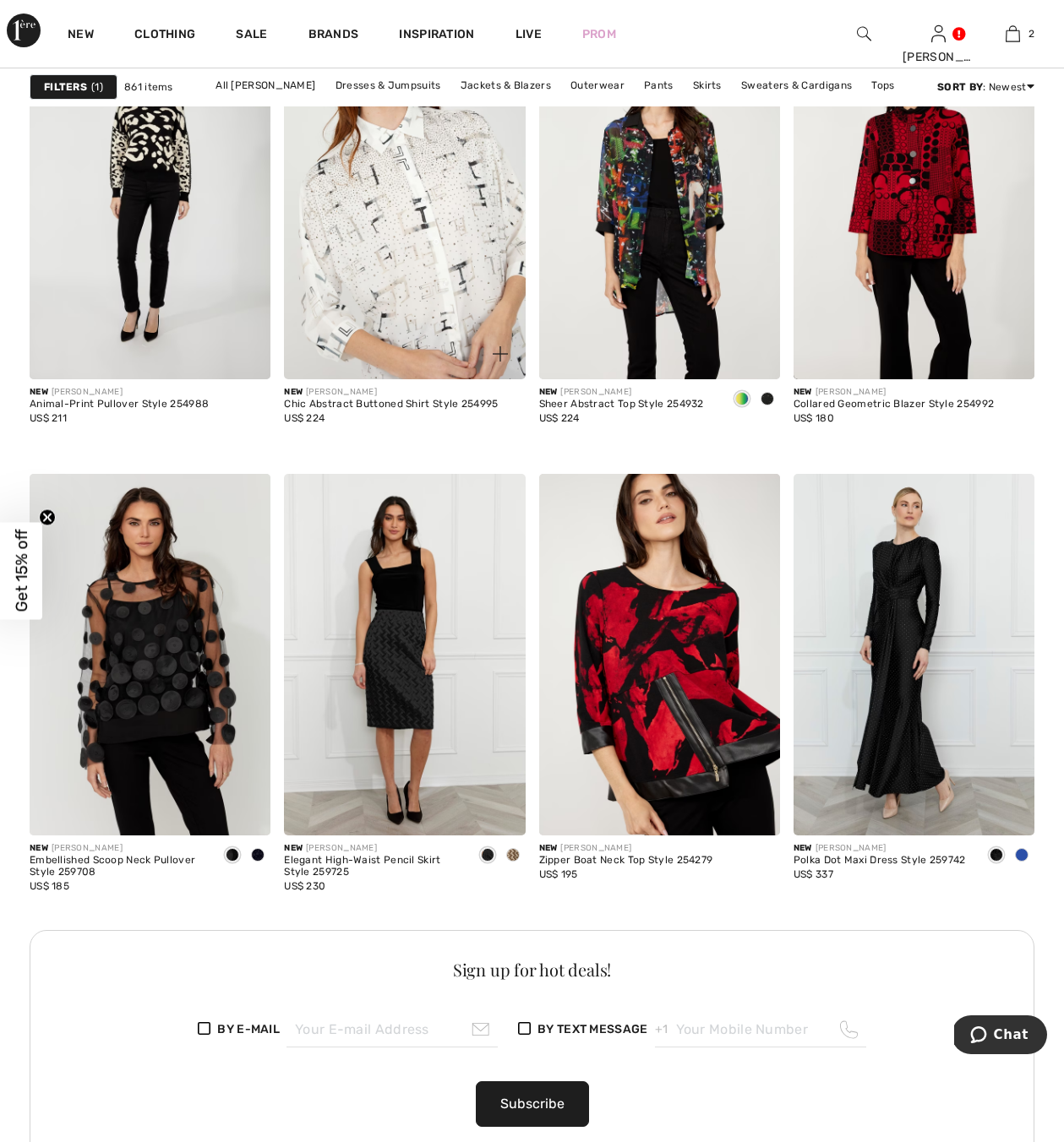
scroll to position [1600, 0]
